Goal: Task Accomplishment & Management: Manage account settings

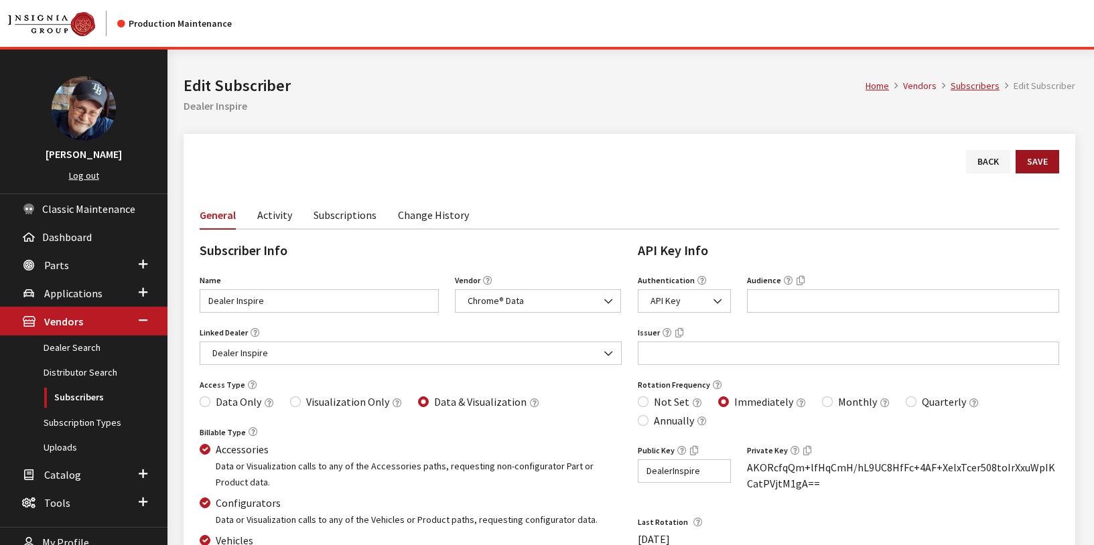
click at [1030, 159] on button "Save" at bounding box center [1038, 161] width 44 height 23
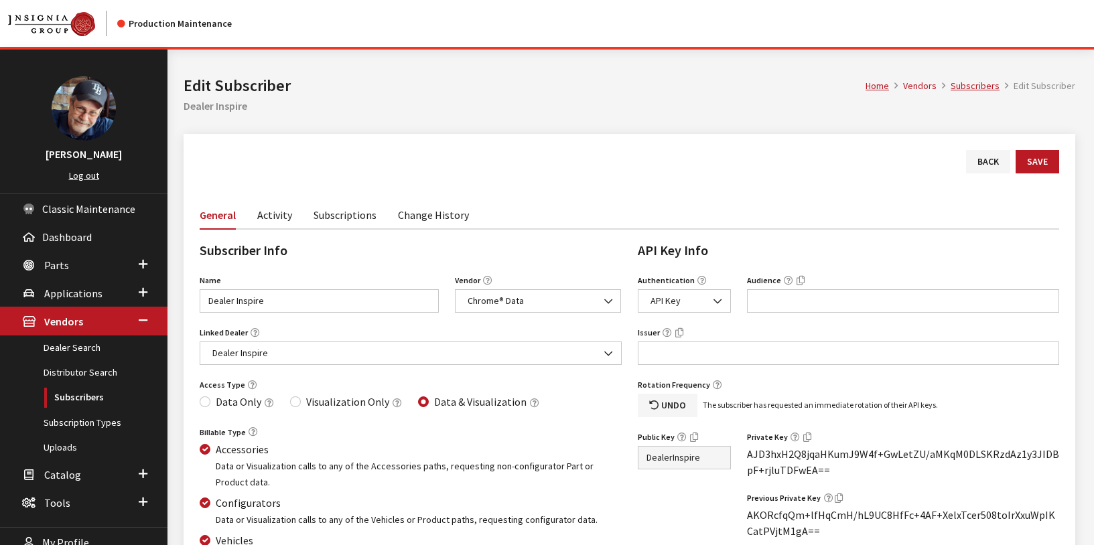
click at [423, 219] on link "Change History" at bounding box center [433, 214] width 71 height 28
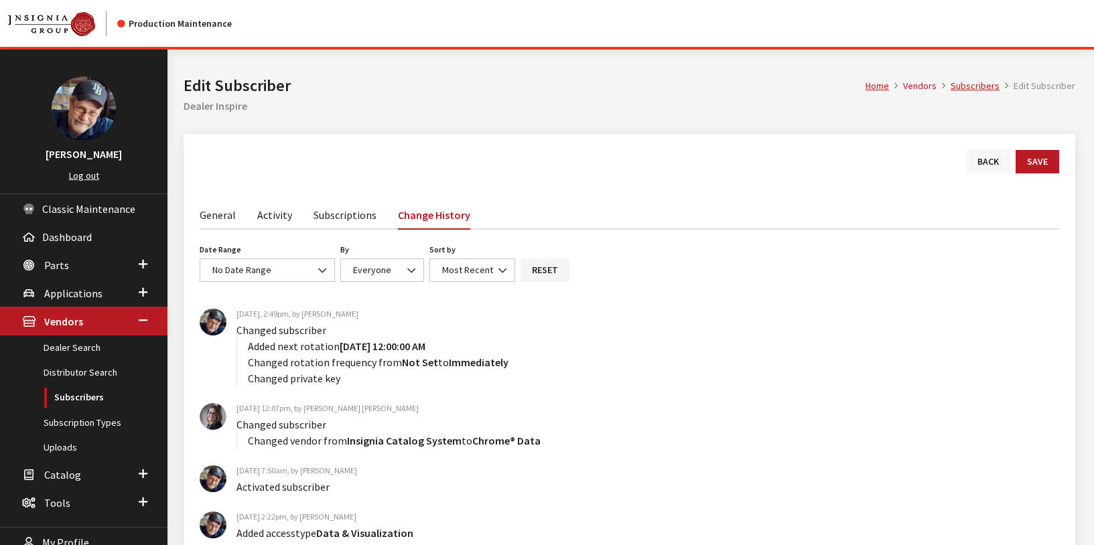
click at [983, 167] on link "Back" at bounding box center [988, 161] width 44 height 23
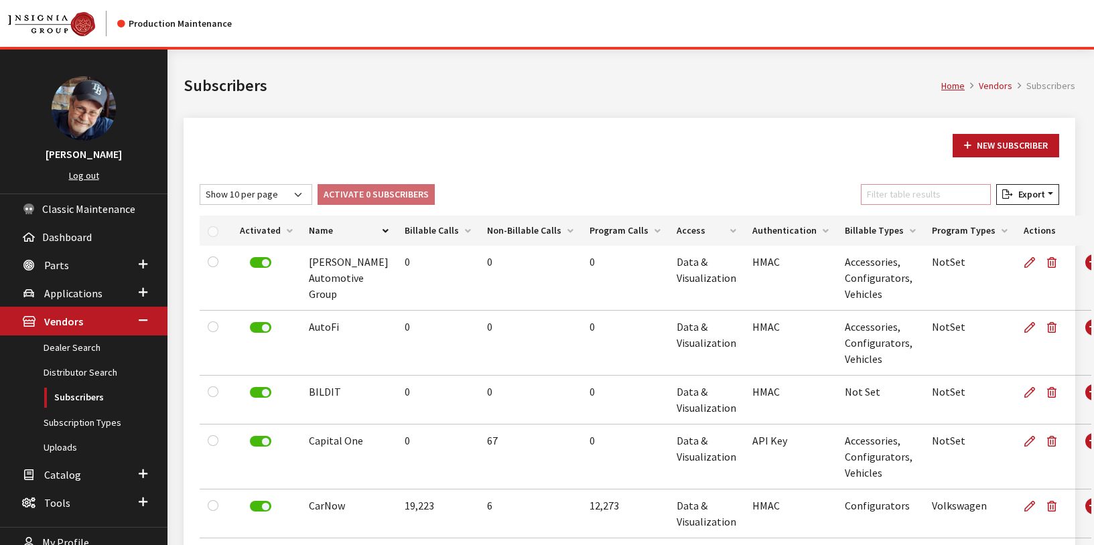
click at [897, 197] on input "Filter table results" at bounding box center [926, 194] width 130 height 21
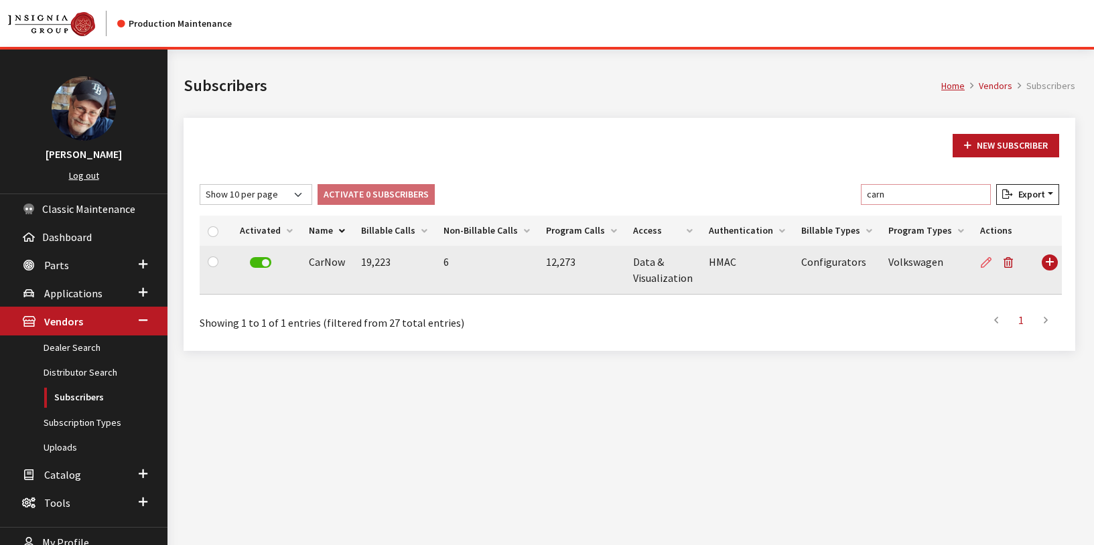
type input "carn"
click at [981, 258] on icon at bounding box center [986, 263] width 11 height 11
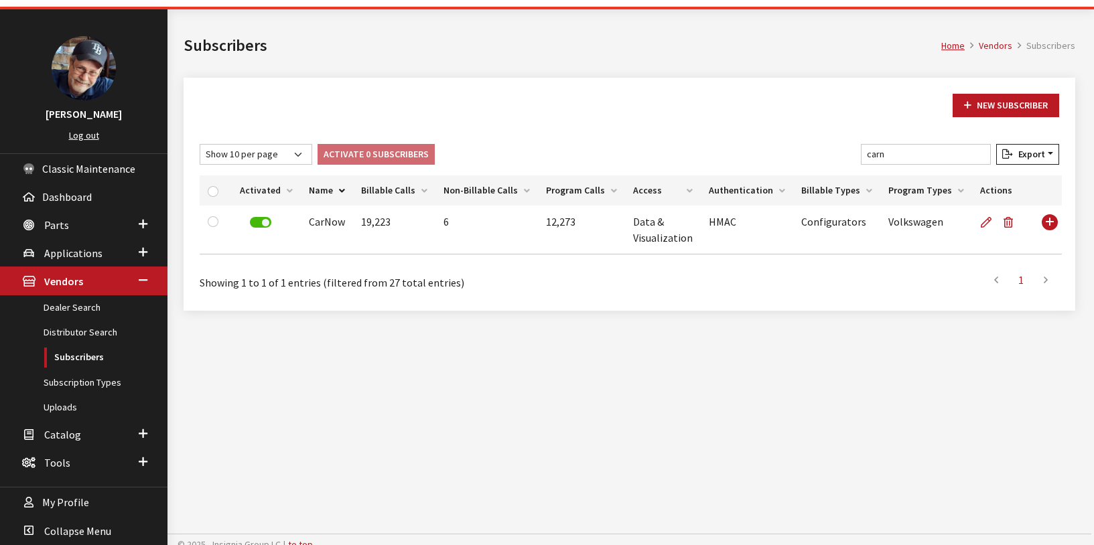
scroll to position [50, 0]
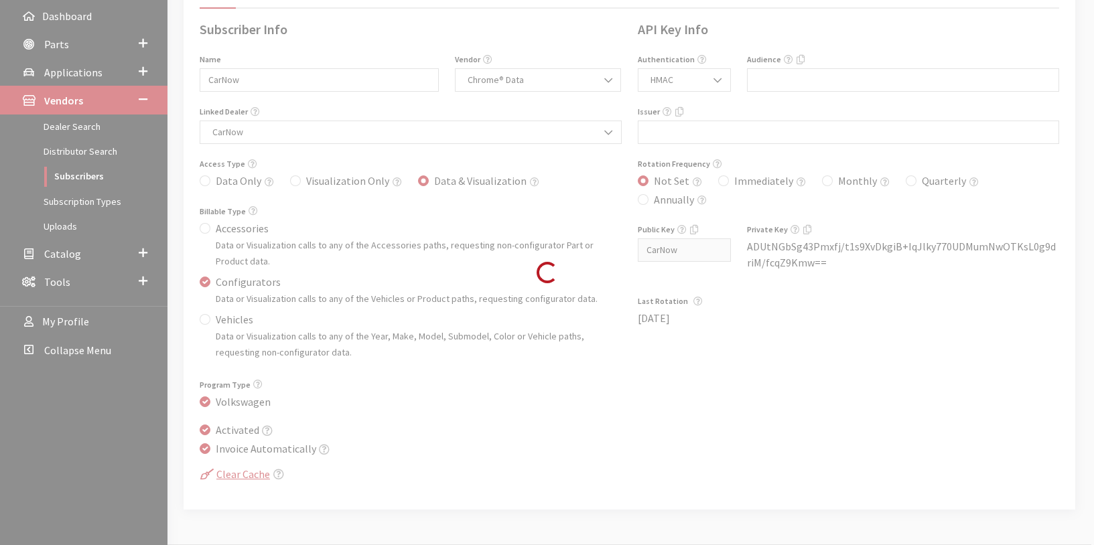
scroll to position [222, 0]
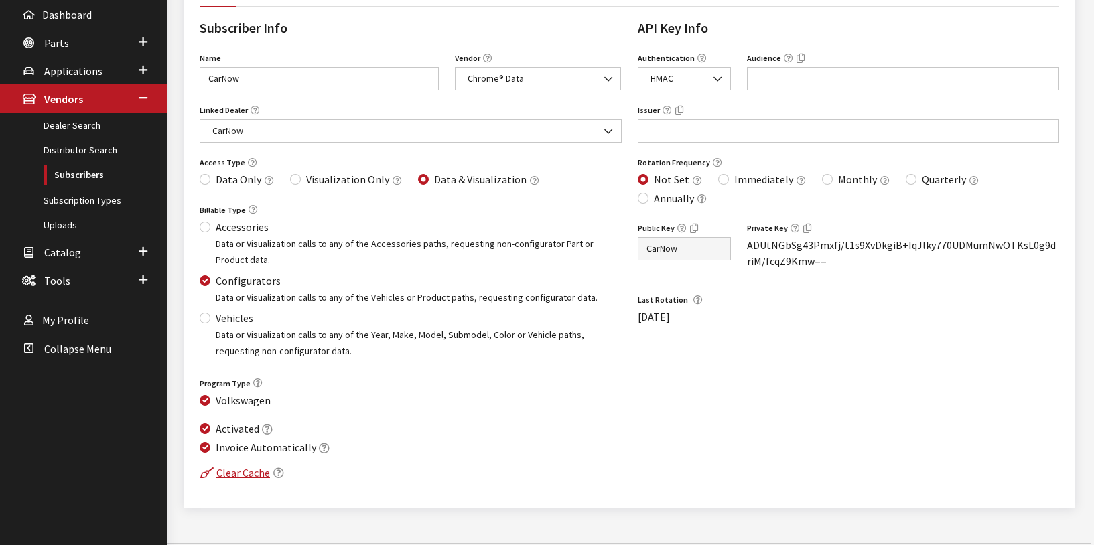
click at [397, 298] on small "Data or Visualization calls to any of the Vehicles or Product paths, requesting…" at bounding box center [407, 297] width 382 height 12
